Goal: Information Seeking & Learning: Find specific fact

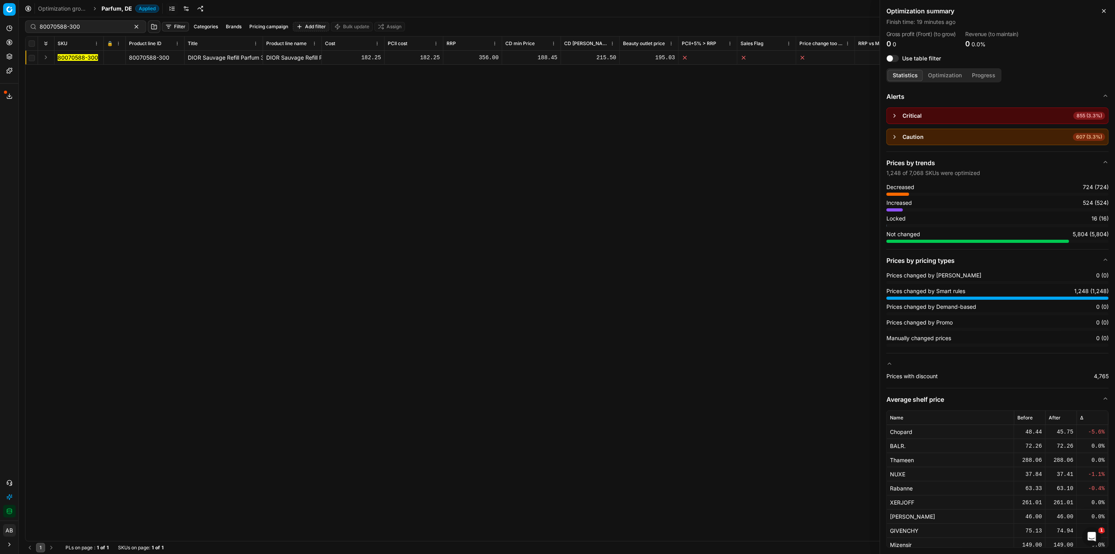
click at [106, 9] on span "Parfum, DE" at bounding box center [117, 9] width 31 height 8
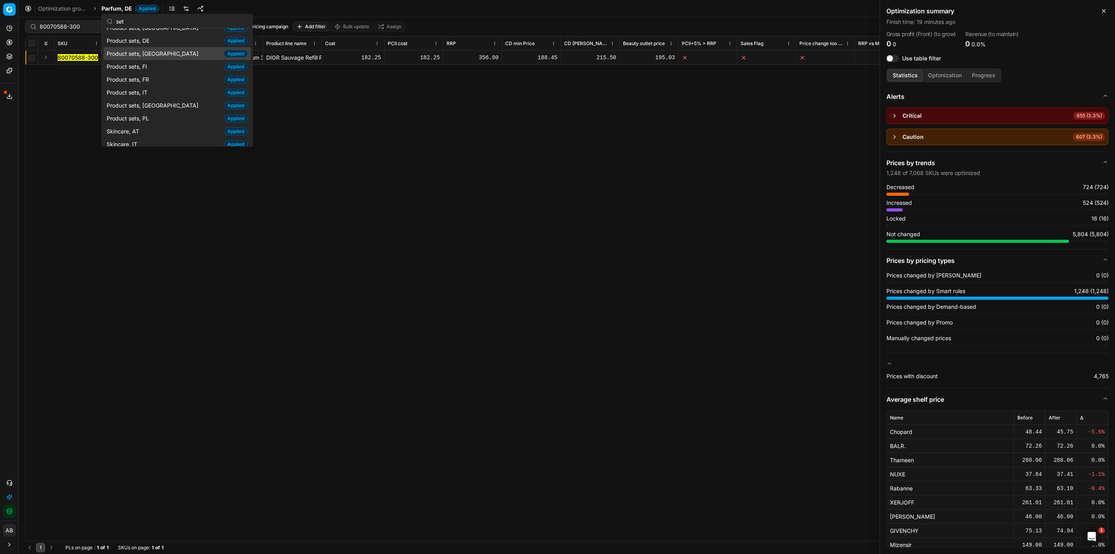
scroll to position [112, 0]
type input "set"
click at [167, 71] on div "Product sets, PL Applied" at bounding box center [177, 67] width 147 height 13
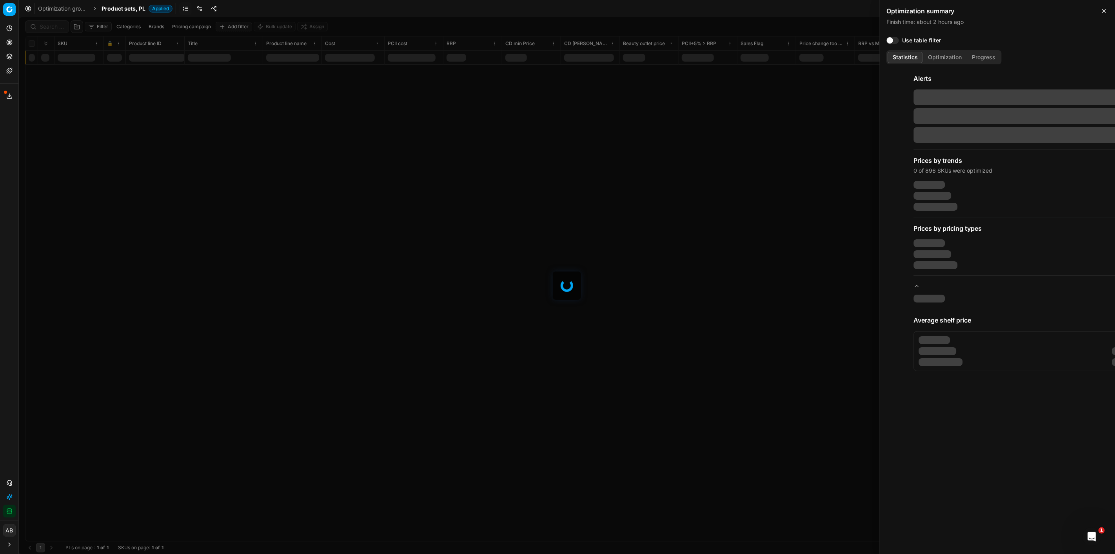
click at [52, 26] on div at bounding box center [567, 285] width 1097 height 537
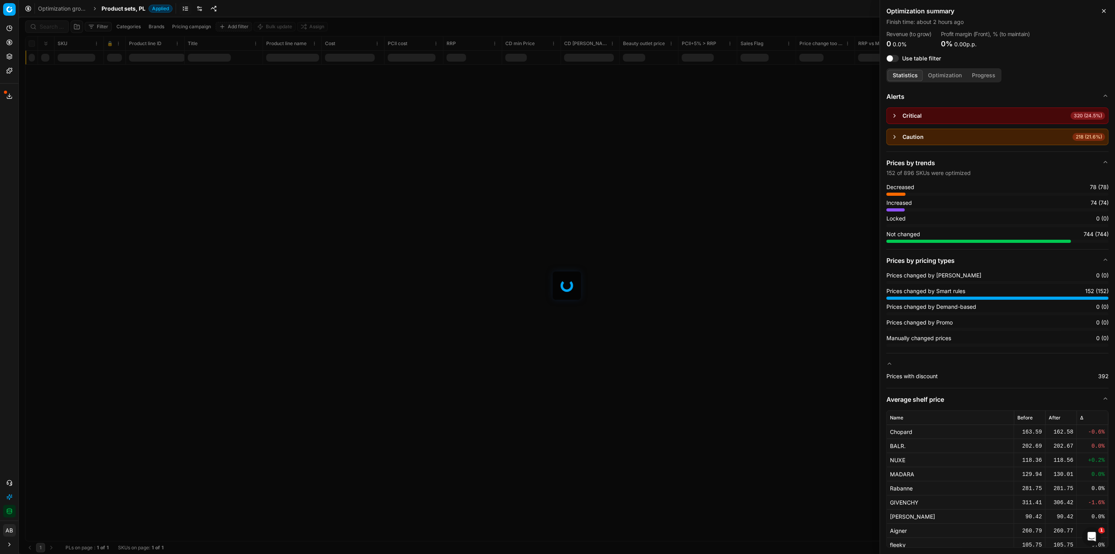
click at [53, 26] on div at bounding box center [567, 285] width 1097 height 537
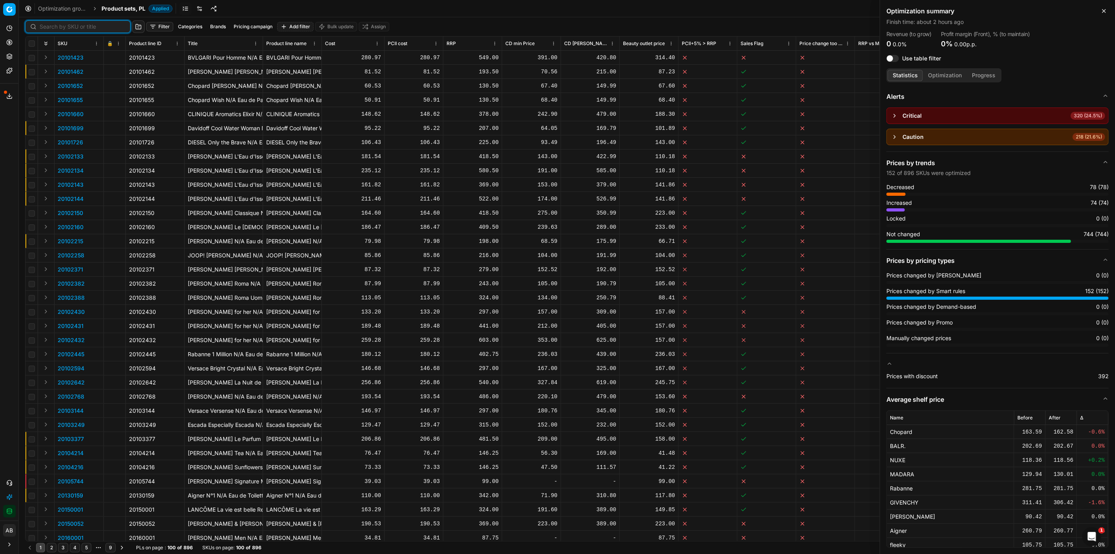
click at [48, 28] on input at bounding box center [83, 27] width 86 height 8
paste input "Prada Paradoxe 90 ml Eau de Parfum Xmas Set Duftset 1 Stk"
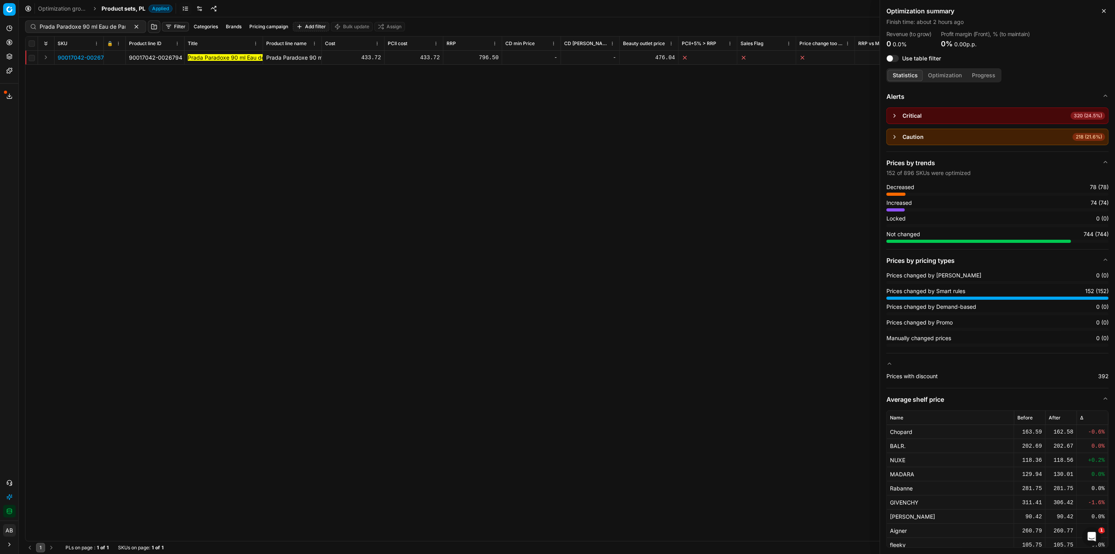
click at [65, 55] on span "90017042-0026794" at bounding box center [84, 58] width 53 height 8
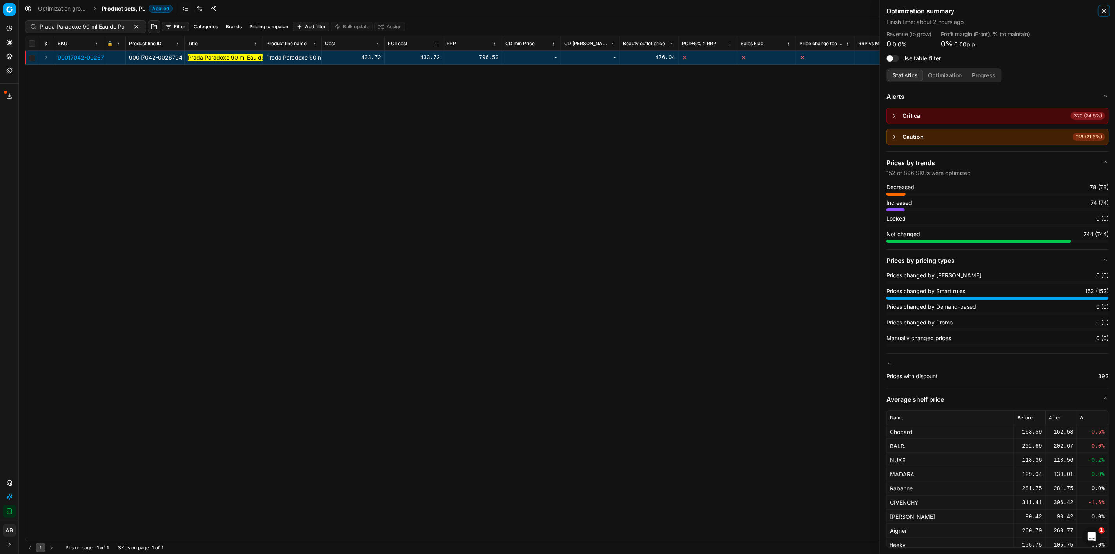
click at [1106, 10] on icon "button" at bounding box center [1104, 11] width 6 height 6
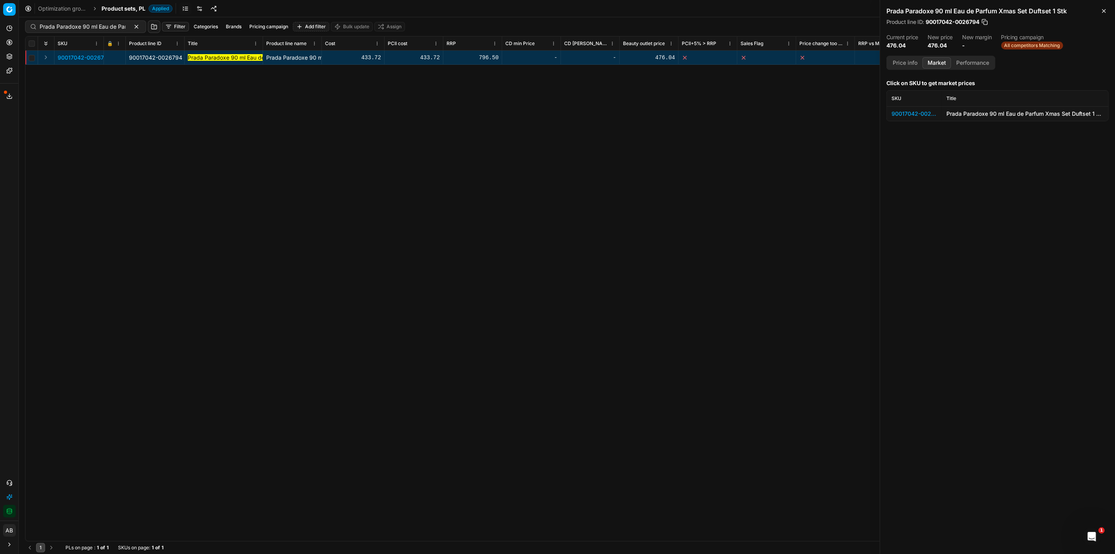
click at [86, 58] on span "90017042-0026794" at bounding box center [84, 58] width 53 height 8
click at [901, 116] on div "90017042-0026794" at bounding box center [914, 114] width 45 height 8
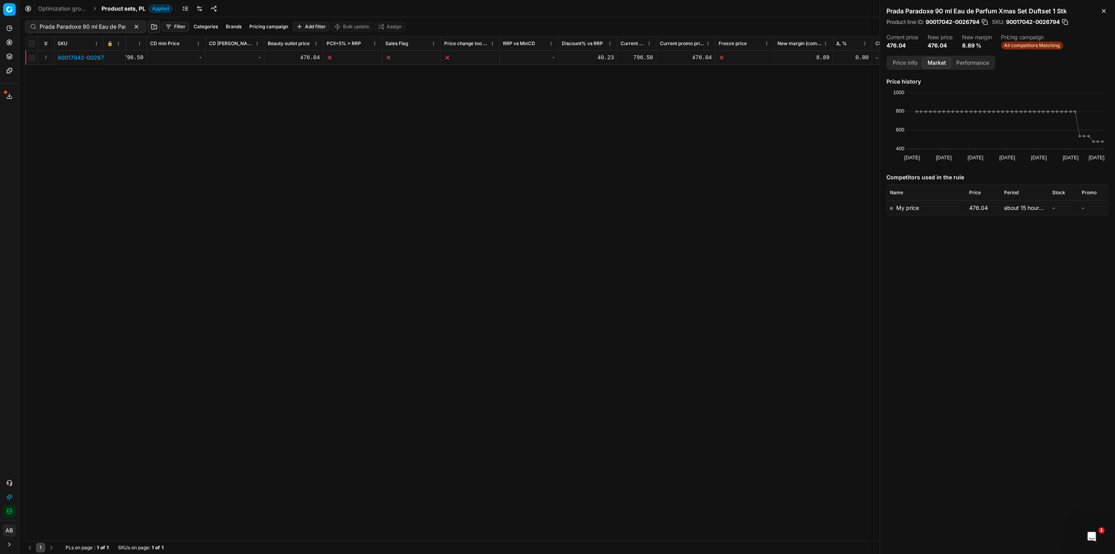
scroll to position [0, 390]
click at [909, 59] on button "Price info" at bounding box center [905, 62] width 35 height 11
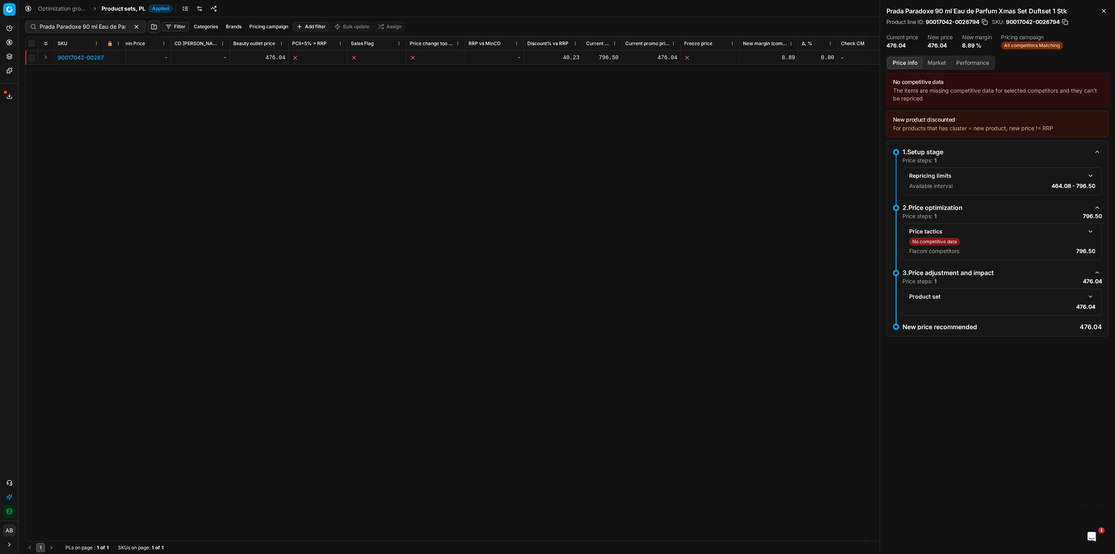
click at [1090, 230] on button "button" at bounding box center [1090, 231] width 9 height 9
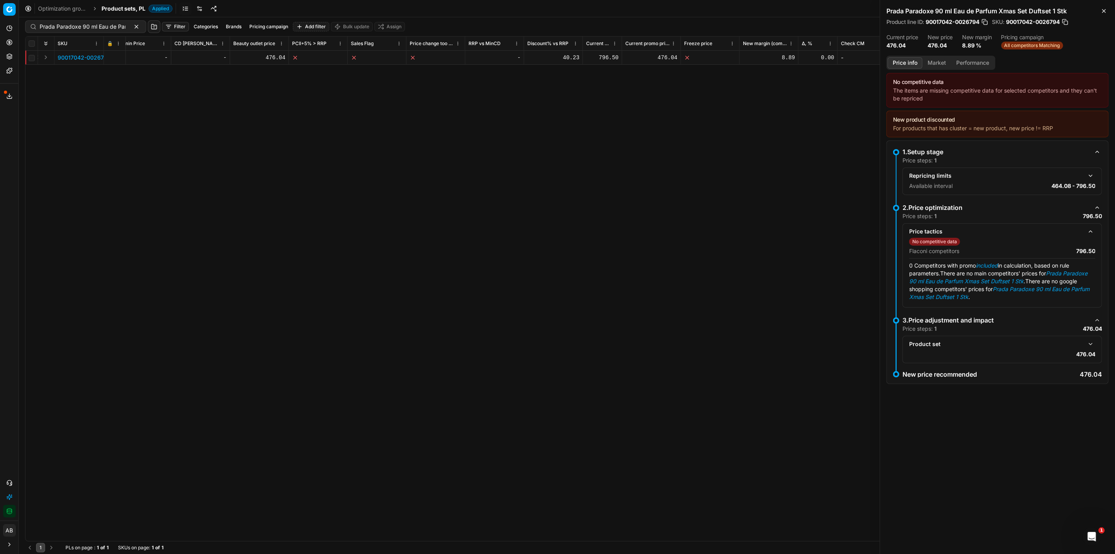
click at [1092, 343] on button "button" at bounding box center [1090, 343] width 9 height 9
drag, startPoint x: 1054, startPoint y: 368, endPoint x: 1088, endPoint y: 367, distance: 34.5
click at [1088, 367] on span "This product is part of product set, where main product 80070411-90 was reprice…" at bounding box center [1003, 376] width 186 height 22
copy em "80070411-90"
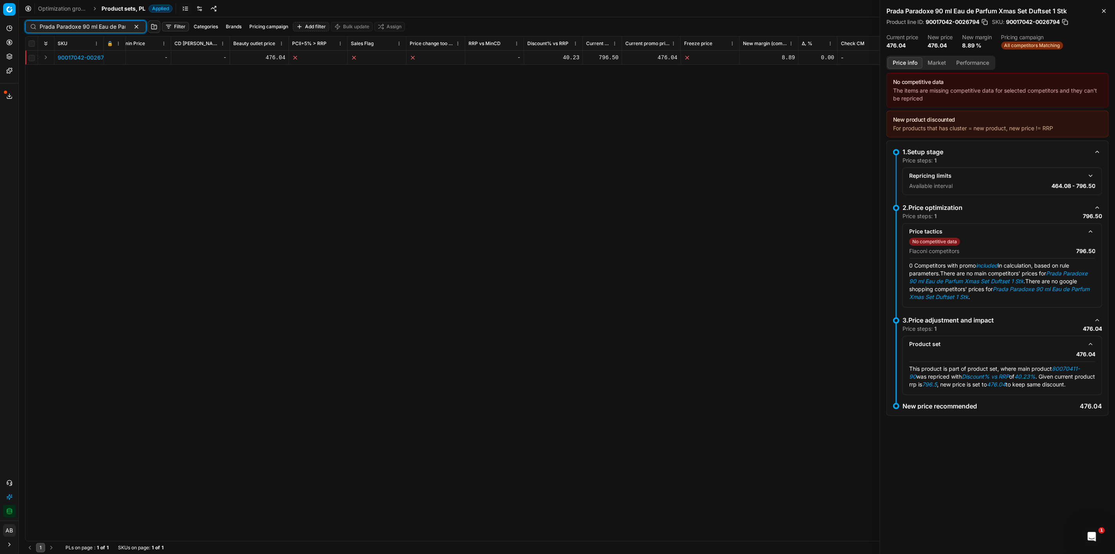
click at [95, 29] on input "Prada Paradoxe 90 ml Eau de Parfum Xmas Set Duftset 1 Stk" at bounding box center [83, 27] width 86 height 8
paste input "80070411-90"
type input "80070411-90"
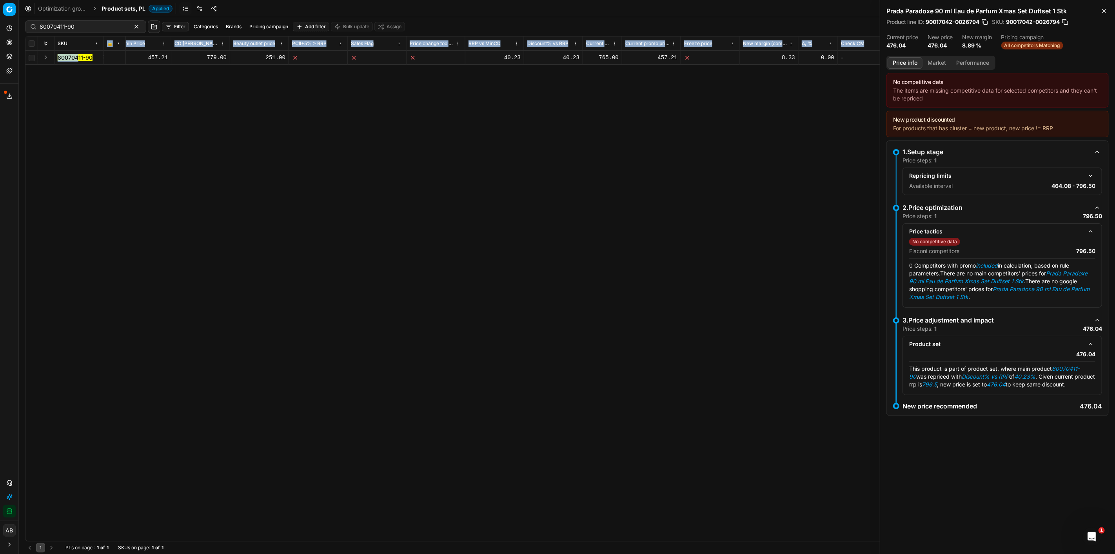
drag, startPoint x: 75, startPoint y: 50, endPoint x: 78, endPoint y: 55, distance: 5.9
click at [78, 55] on div "SKU 🔒 Product line ID Title Product line name Cost PCII cost RRP CD min Price C…" at bounding box center [566, 288] width 1083 height 504
click at [78, 55] on mark "80070411-90" at bounding box center [75, 57] width 35 height 7
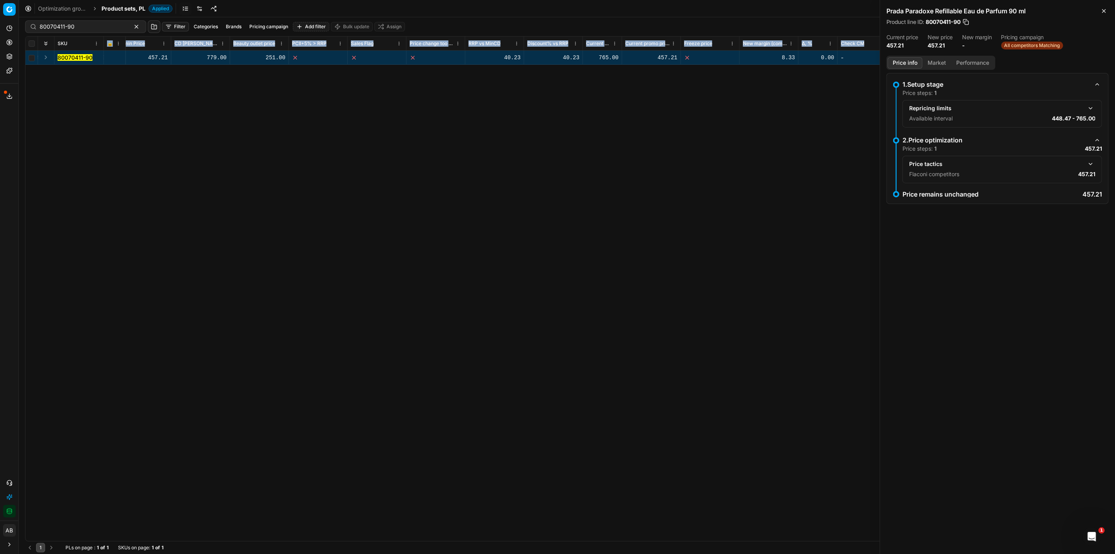
click at [1091, 163] on button "button" at bounding box center [1090, 163] width 9 height 9
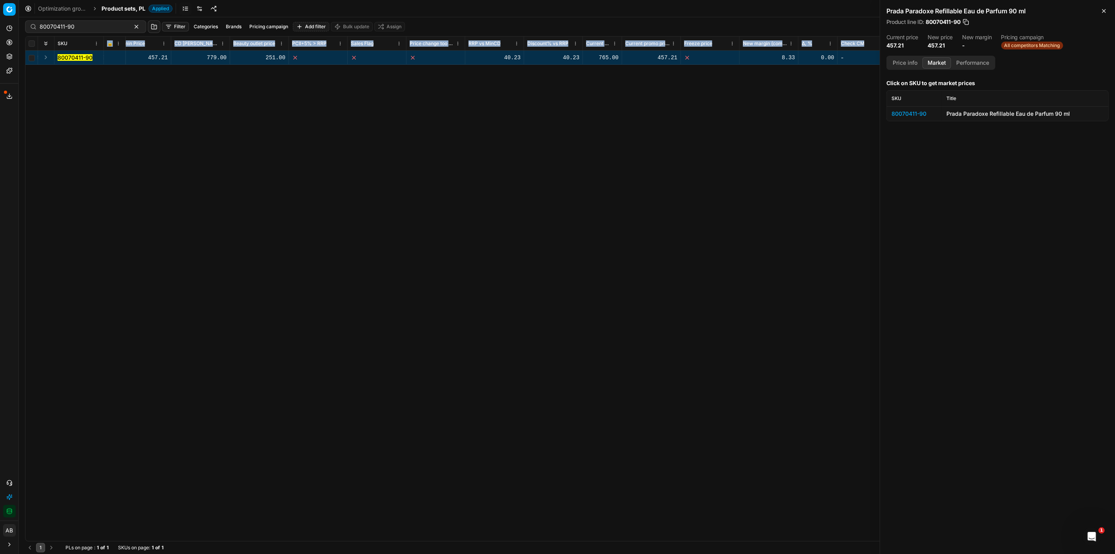
click at [934, 60] on button "Market" at bounding box center [937, 62] width 29 height 11
click at [401, 120] on div "80070411-90 419.13 419.13 765.00 457.21 779.00 251.00 40.23 40.23 765.00 457.21…" at bounding box center [177, 296] width 1083 height 490
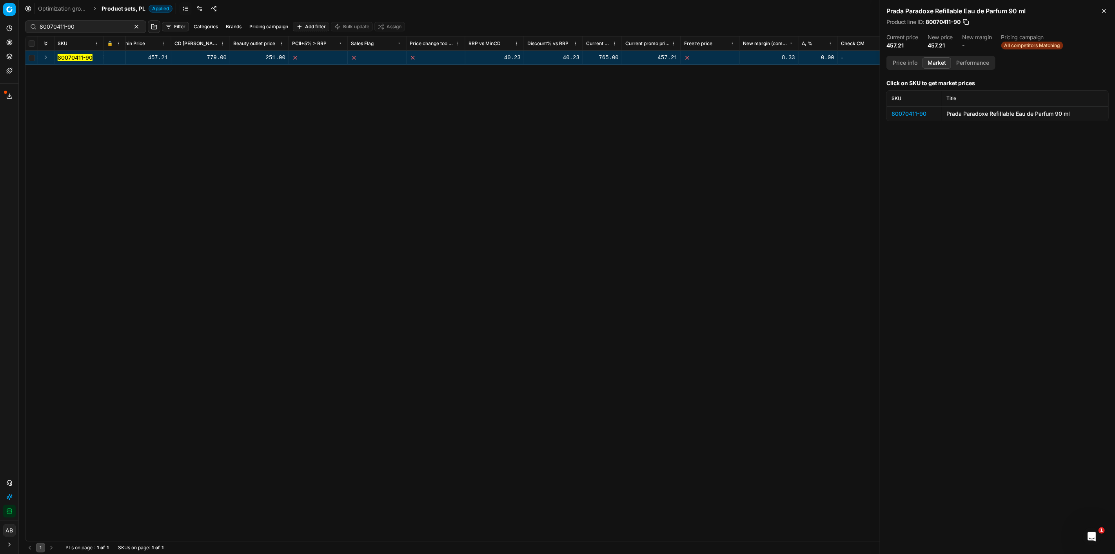
click at [71, 54] on mark "80070411-90" at bounding box center [75, 57] width 35 height 7
click at [919, 113] on div "80070411-90" at bounding box center [914, 114] width 45 height 8
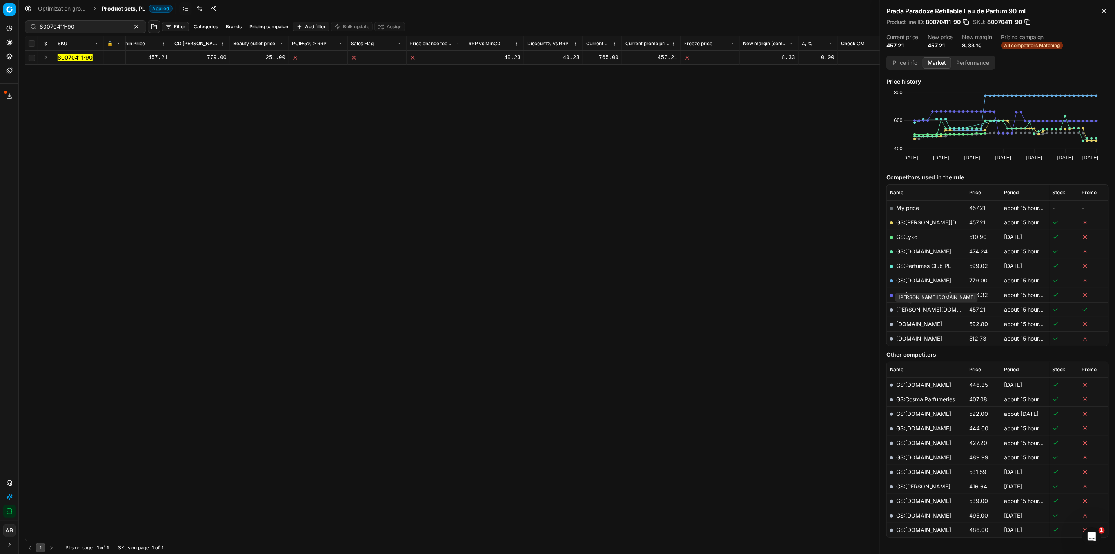
click at [910, 307] on link "[PERSON_NAME][DOMAIN_NAME]" at bounding box center [942, 309] width 91 height 7
click at [483, 535] on div "SKU 🔒 Product line ID Title Product line name Cost PCII cost RRP CD min Price C…" at bounding box center [566, 288] width 1083 height 504
drag, startPoint x: 758, startPoint y: 58, endPoint x: 724, endPoint y: 57, distance: 33.4
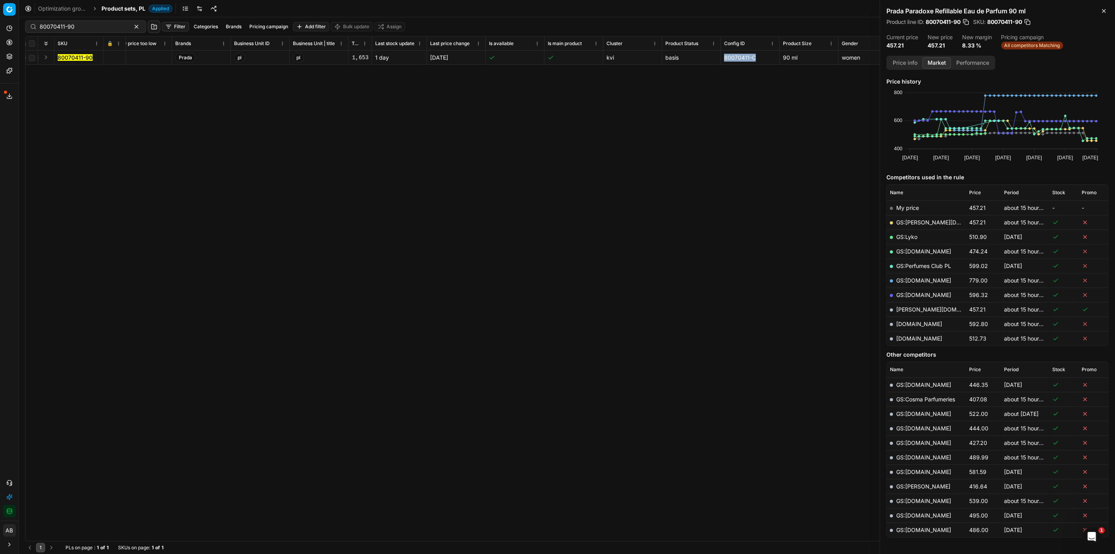
click at [724, 57] on div "80070411-C" at bounding box center [750, 58] width 52 height 8
copy div "80070411-C"
click at [120, 12] on span "Product sets, PL" at bounding box center [124, 9] width 44 height 8
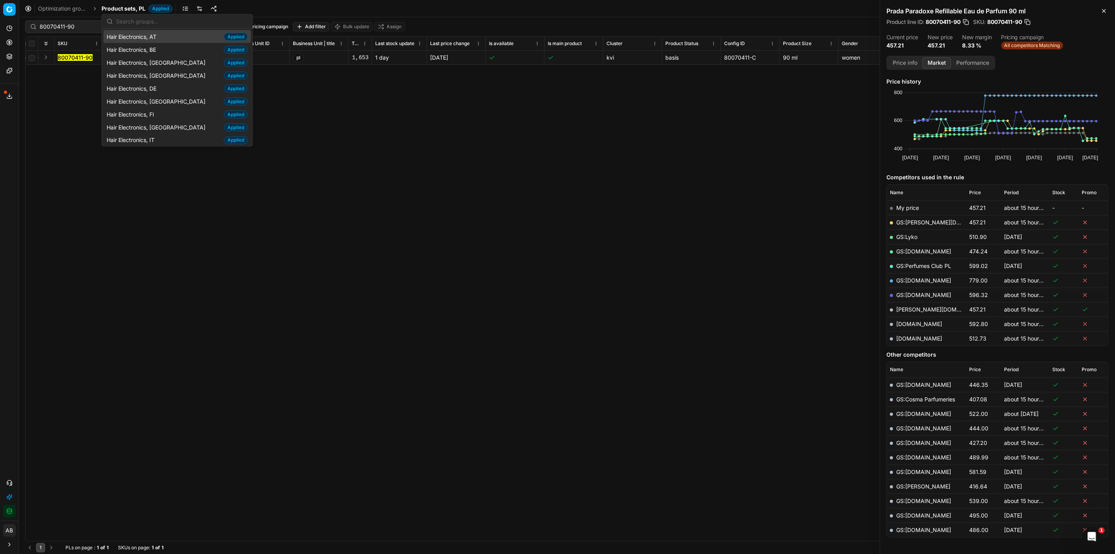
click at [133, 20] on input "text" at bounding box center [182, 21] width 132 height 16
type input "parfum"
click at [133, 125] on span "Parfum, PL" at bounding box center [122, 125] width 31 height 8
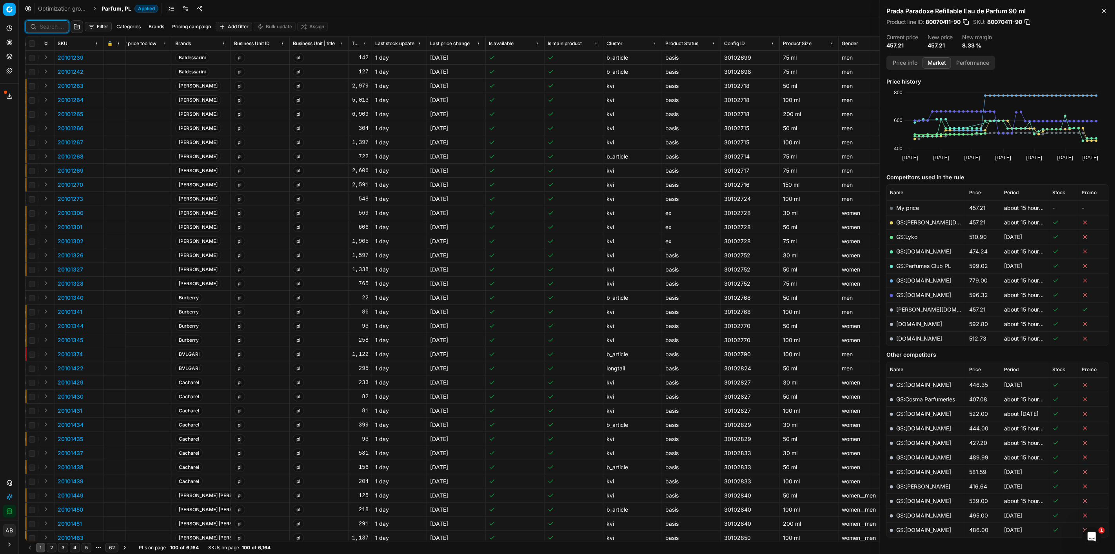
click at [50, 28] on input at bounding box center [52, 27] width 24 height 8
paste input "80070411-100"
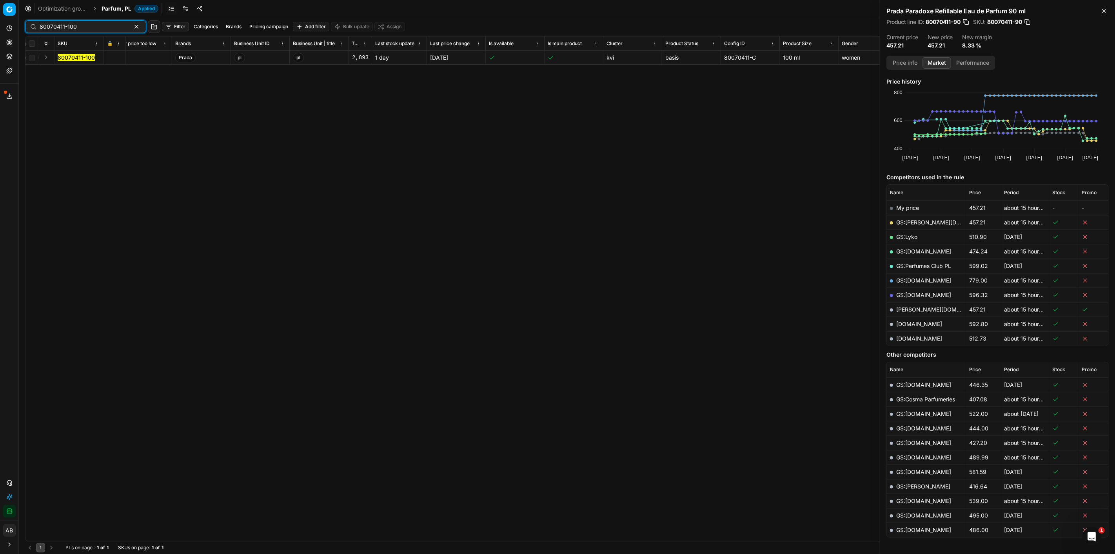
type input "80070411-100"
click at [87, 57] on mark "80070411-100" at bounding box center [76, 57] width 37 height 7
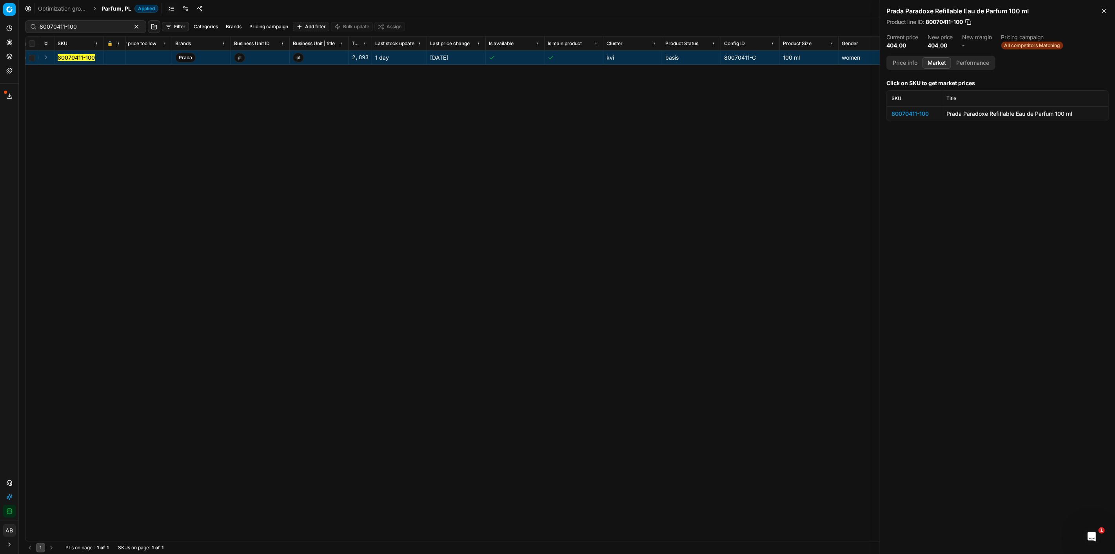
click at [916, 111] on div "80070411-100" at bounding box center [914, 114] width 45 height 8
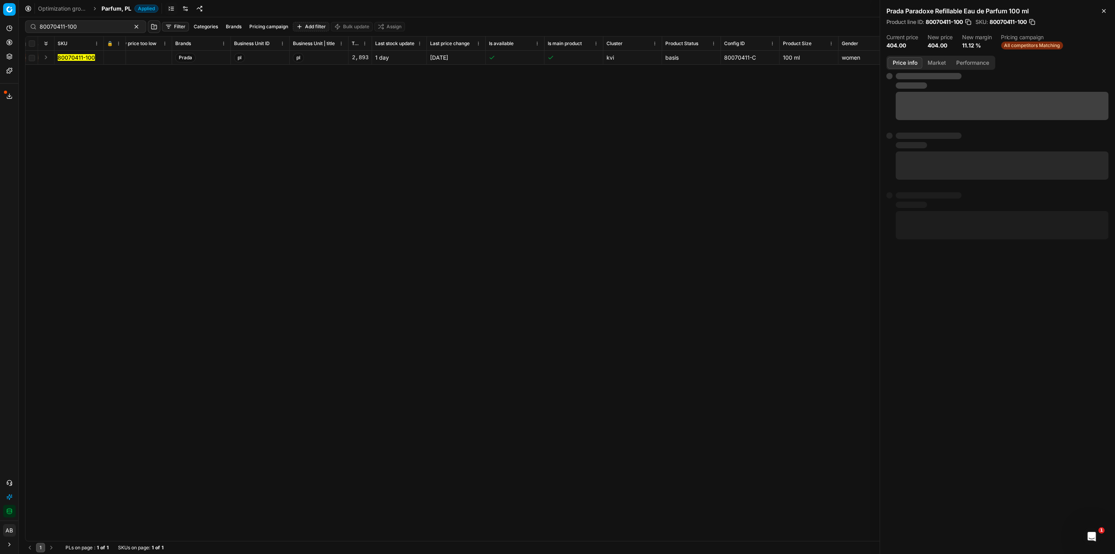
click at [914, 64] on button "Price info" at bounding box center [905, 62] width 35 height 11
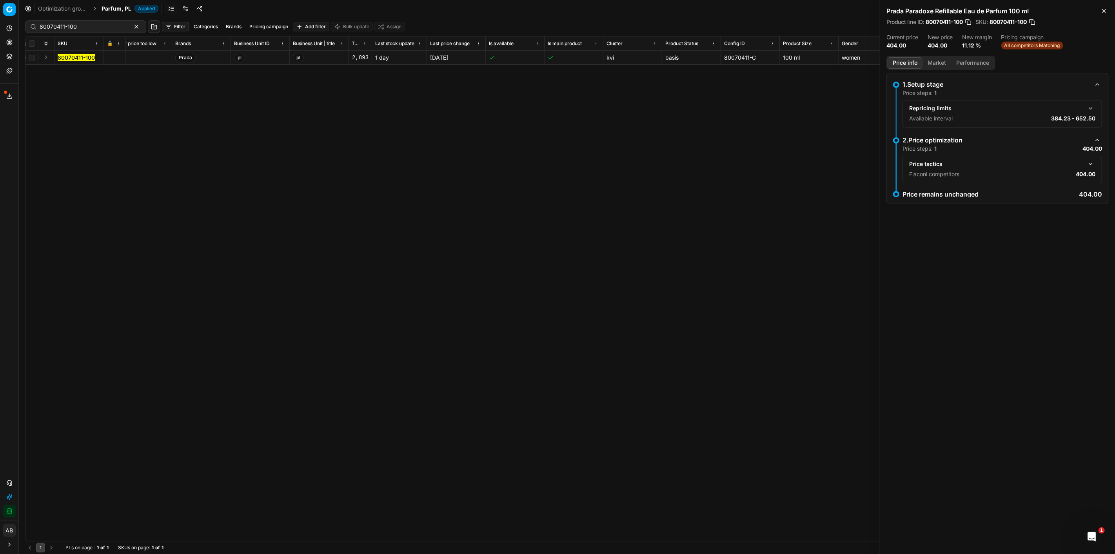
click at [1089, 163] on button "button" at bounding box center [1090, 163] width 9 height 9
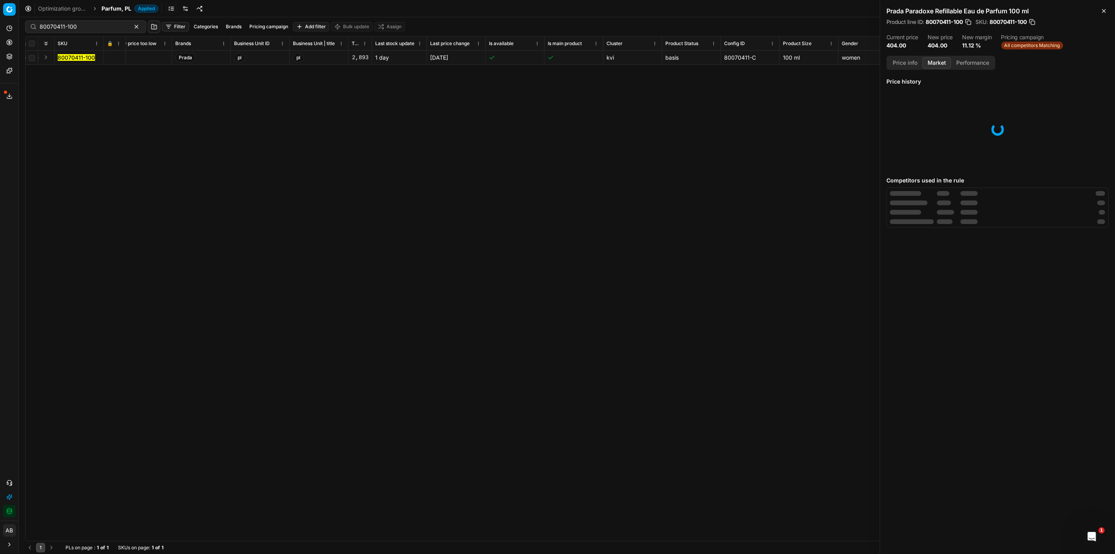
click at [939, 62] on button "Market" at bounding box center [937, 62] width 29 height 11
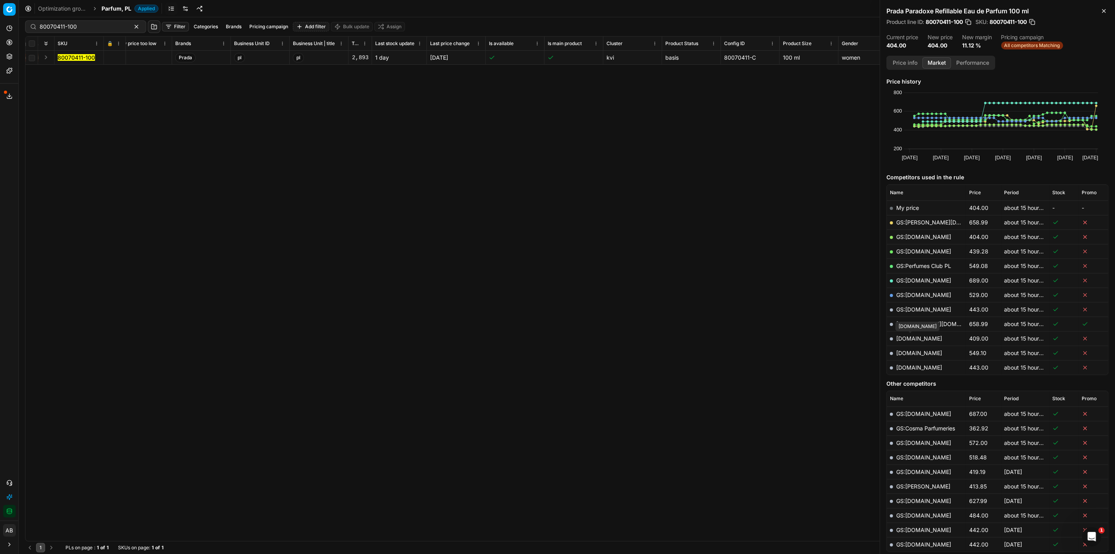
click at [915, 338] on link "[DOMAIN_NAME]" at bounding box center [920, 338] width 46 height 7
